Goal: Task Accomplishment & Management: Complete application form

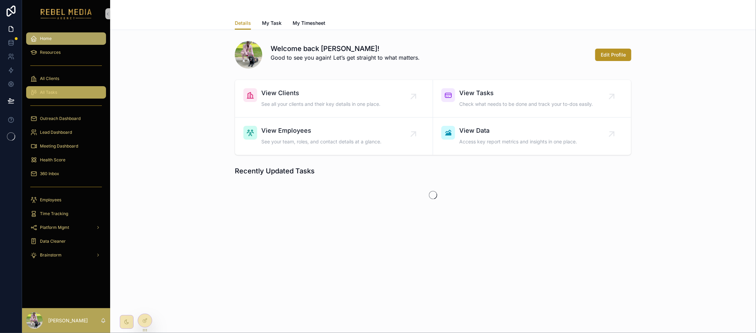
drag, startPoint x: 0, startPoint y: 0, endPoint x: 59, endPoint y: 95, distance: 111.8
click at [59, 95] on div "All Tasks" at bounding box center [66, 92] width 72 height 11
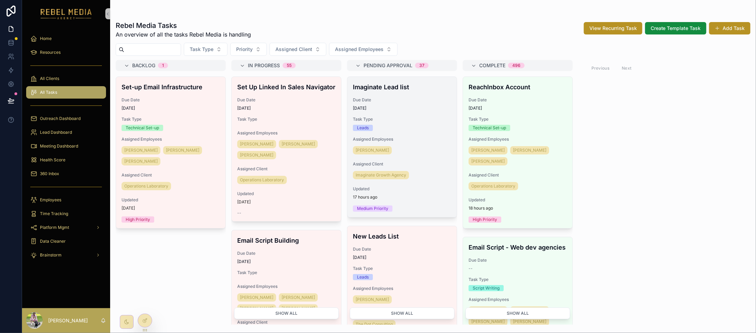
click at [400, 115] on div "Imaginate Lead list Due Date [DATE] Task Type Leads Assigned Employees [PERSON_…" at bounding box center [403, 147] width 110 height 140
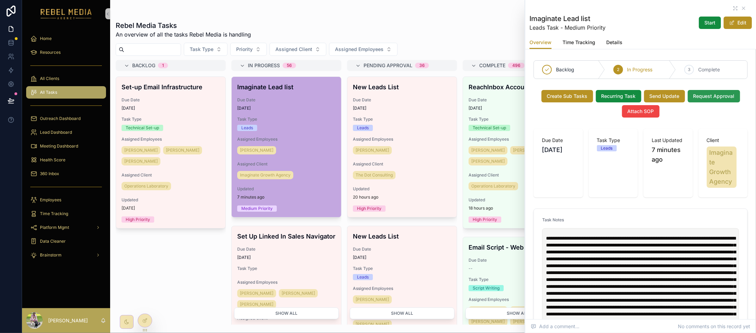
click at [708, 93] on span "Request Approval" at bounding box center [714, 96] width 41 height 7
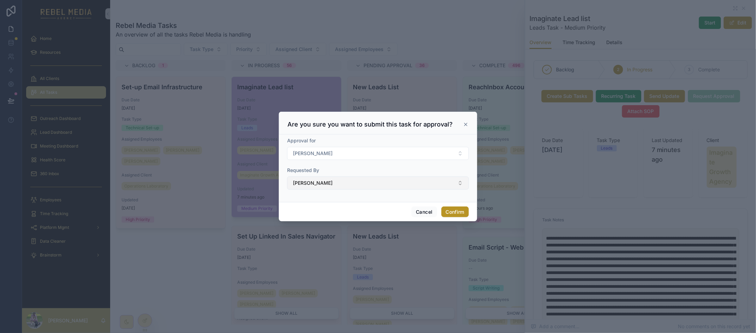
click at [361, 185] on button "[PERSON_NAME]" at bounding box center [378, 182] width 182 height 13
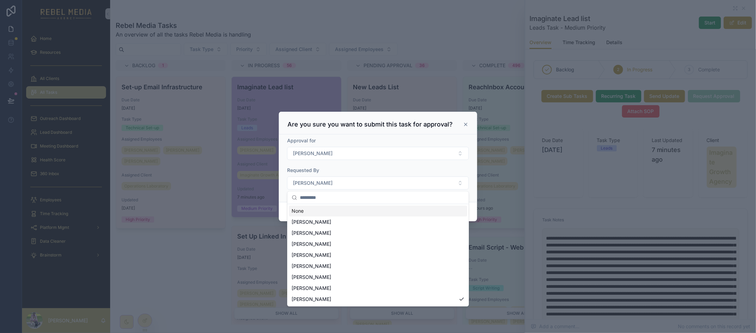
click at [334, 196] on input "text" at bounding box center [382, 197] width 165 height 12
click at [326, 264] on span "[PERSON_NAME]" at bounding box center [312, 265] width 40 height 7
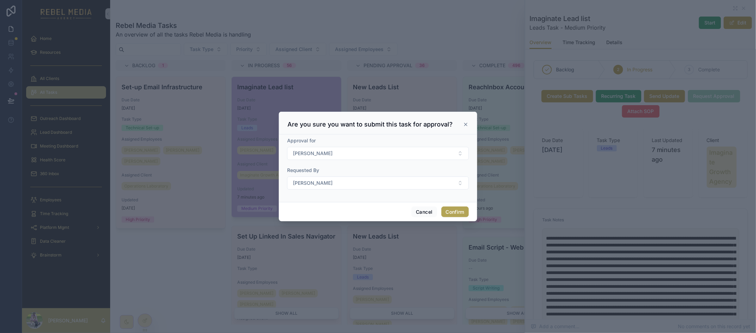
click at [459, 212] on button "Confirm" at bounding box center [456, 211] width 28 height 11
